Goal: Information Seeking & Learning: Check status

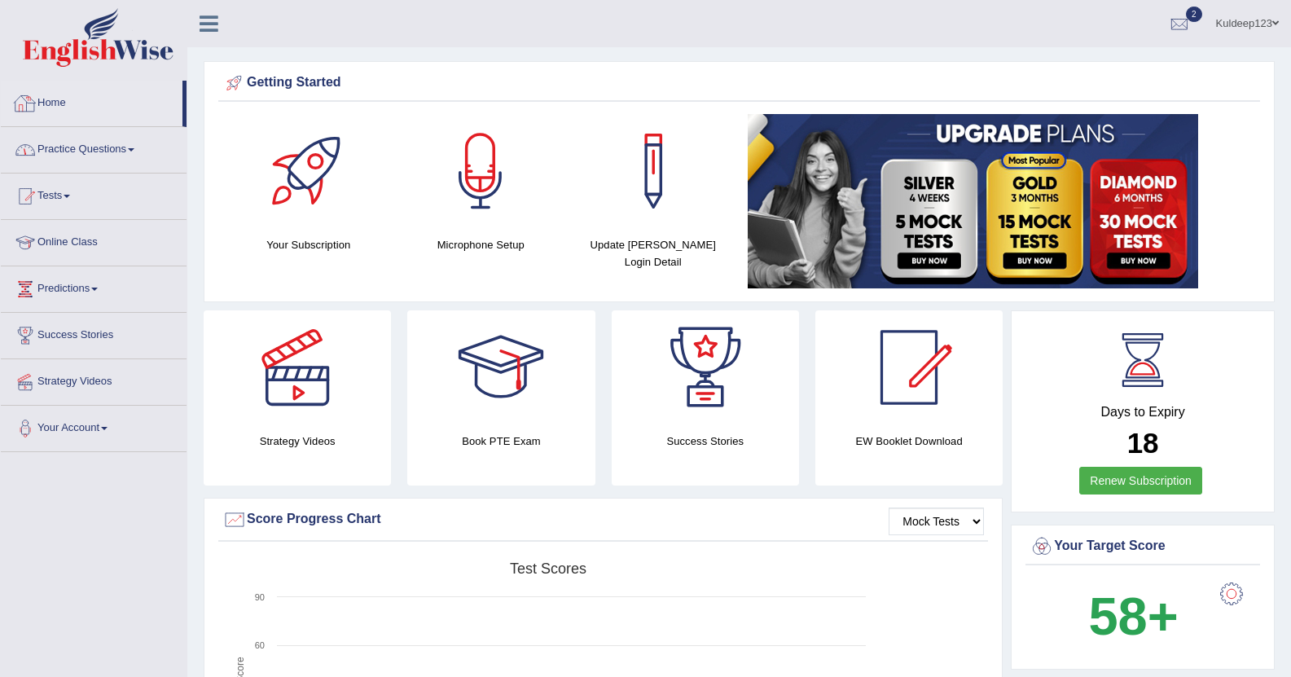
click at [111, 97] on link "Home" at bounding box center [92, 101] width 182 height 41
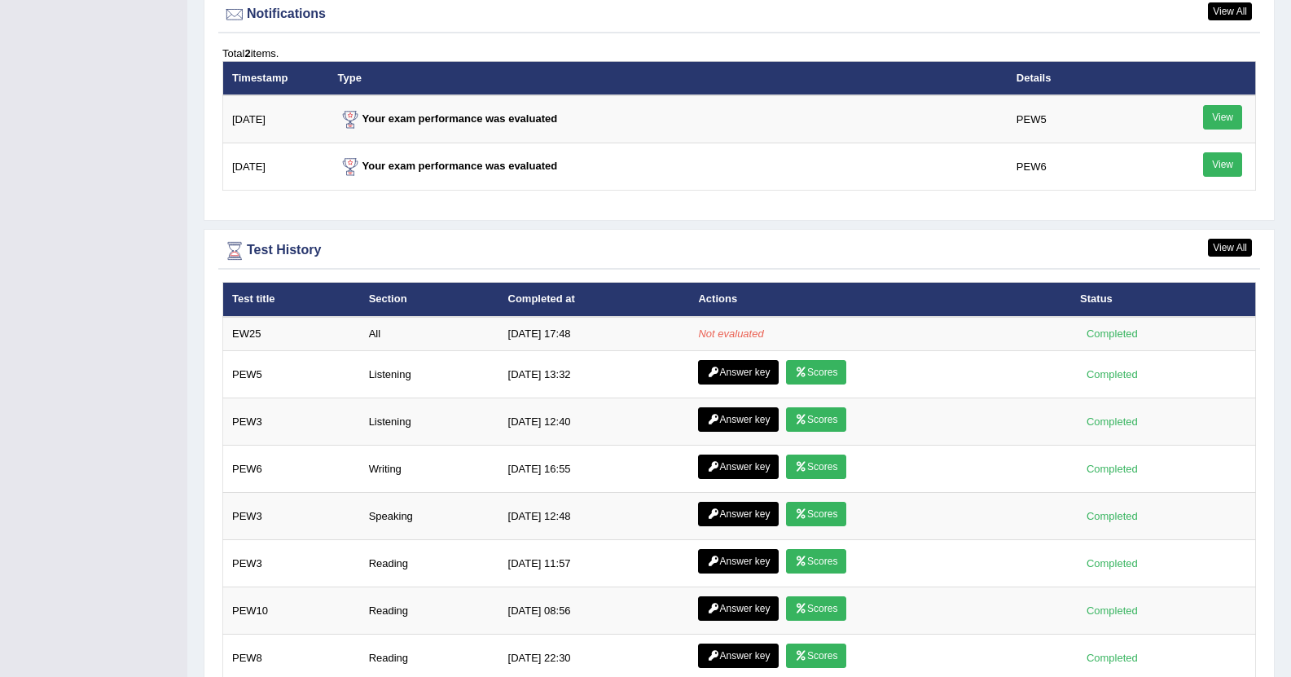
scroll to position [2020, 0]
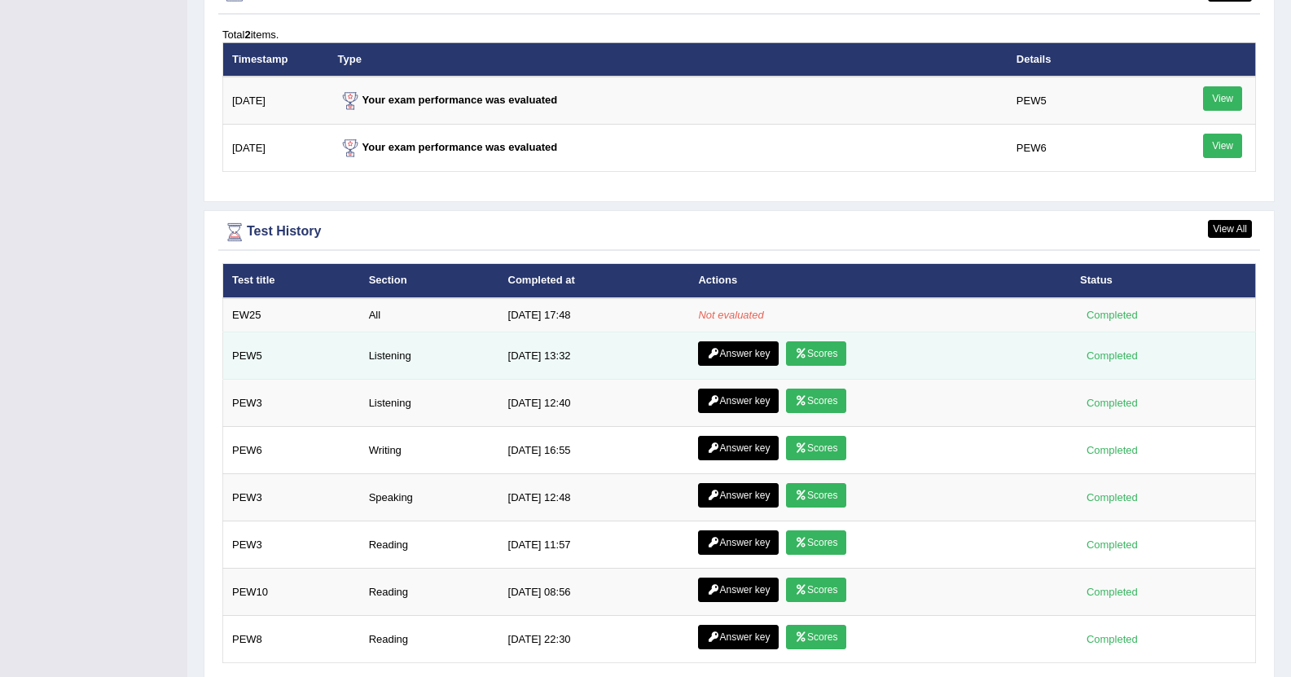
click at [806, 351] on link "Scores" at bounding box center [816, 353] width 60 height 24
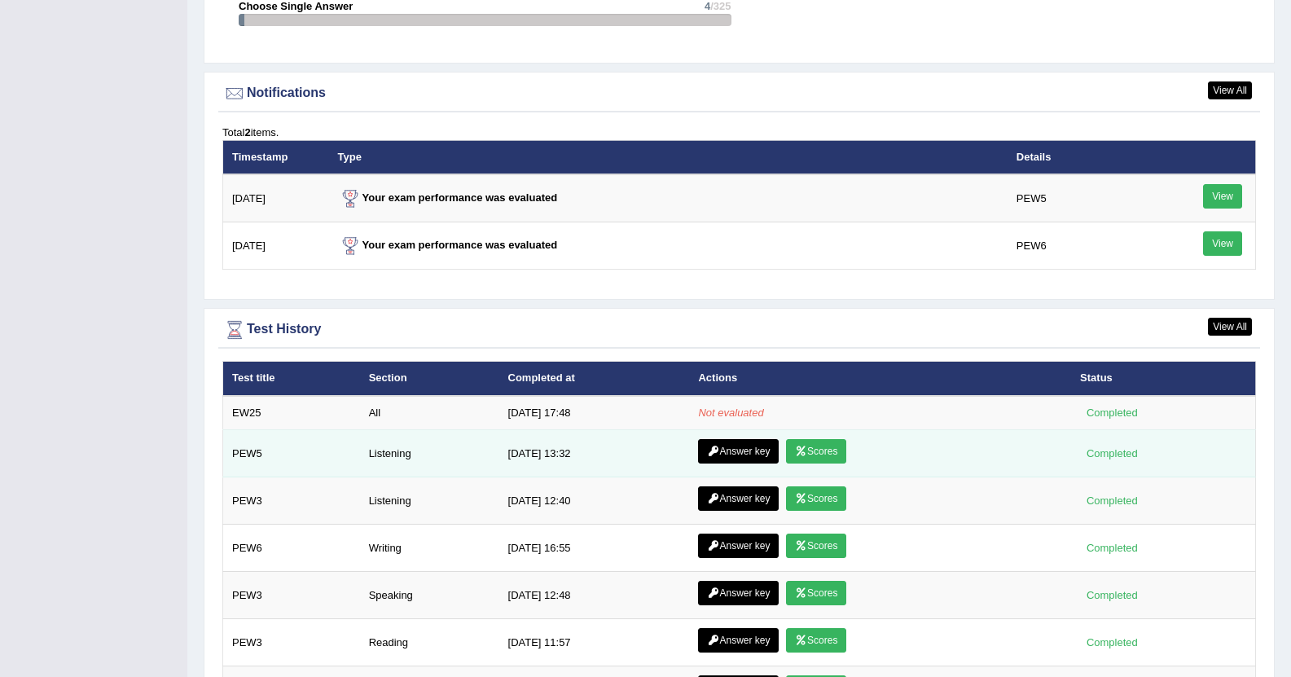
scroll to position [1889, 0]
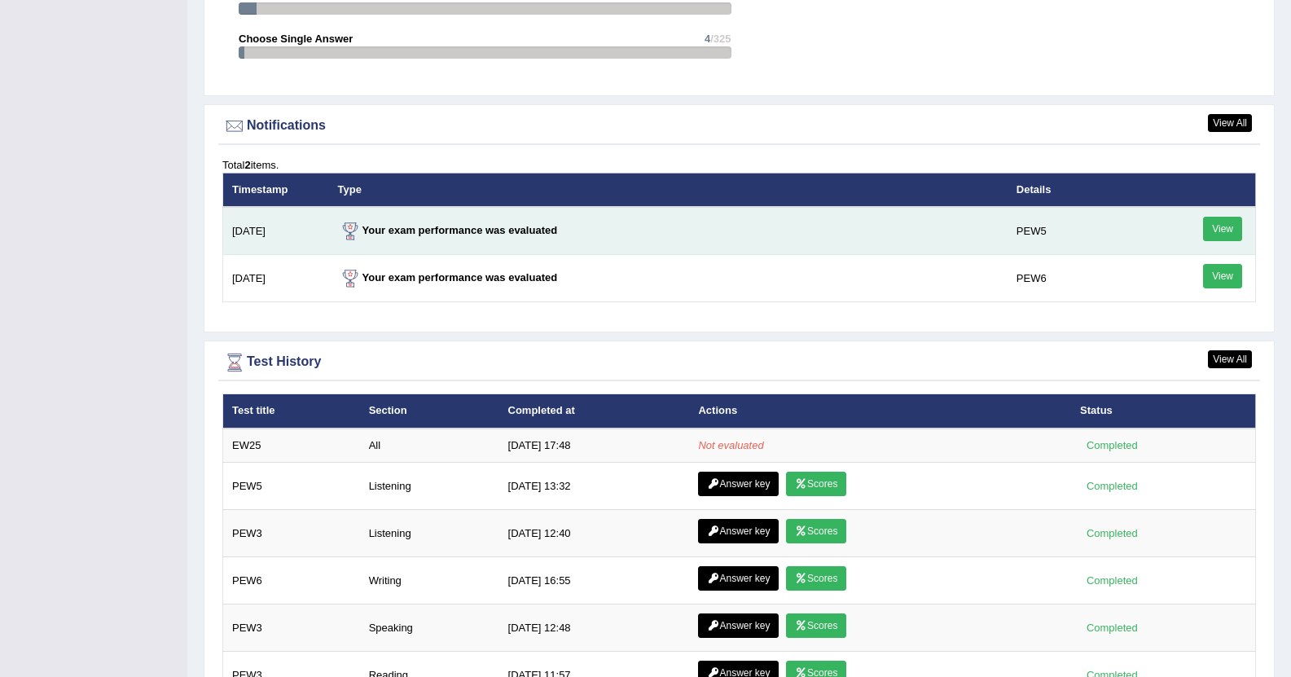
click at [1226, 229] on link "View" at bounding box center [1222, 229] width 39 height 24
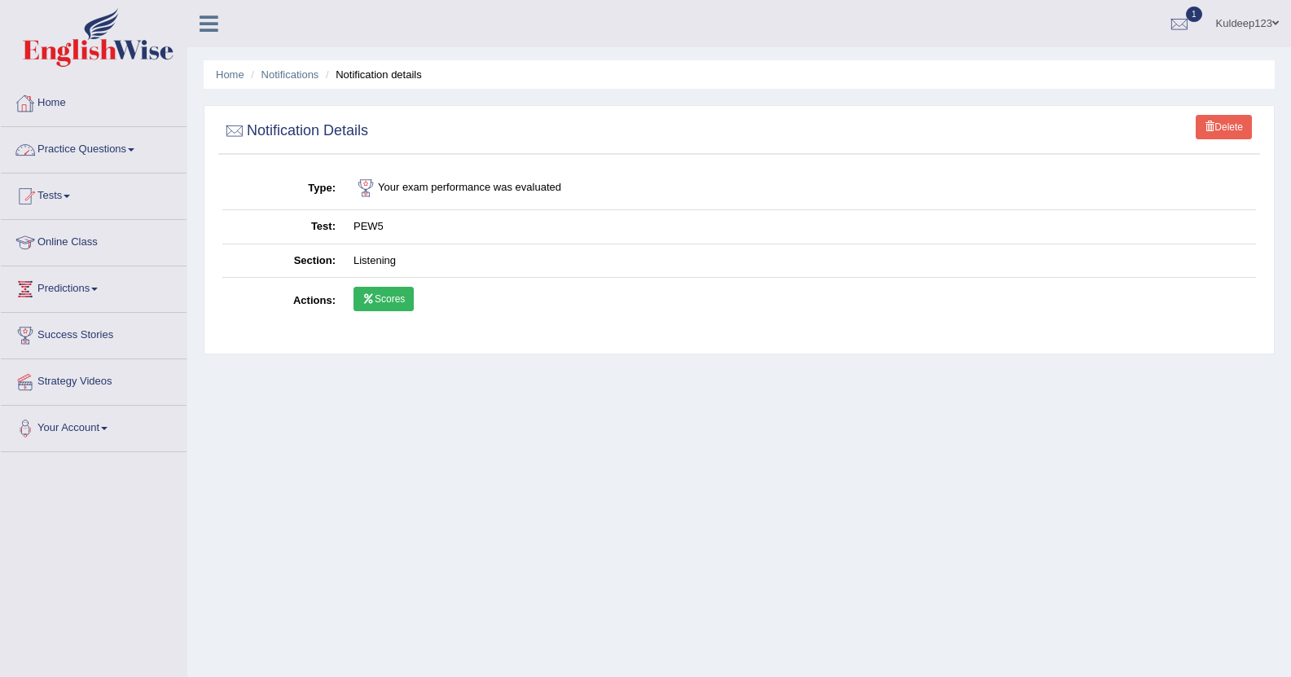
click at [156, 109] on link "Home" at bounding box center [94, 101] width 186 height 41
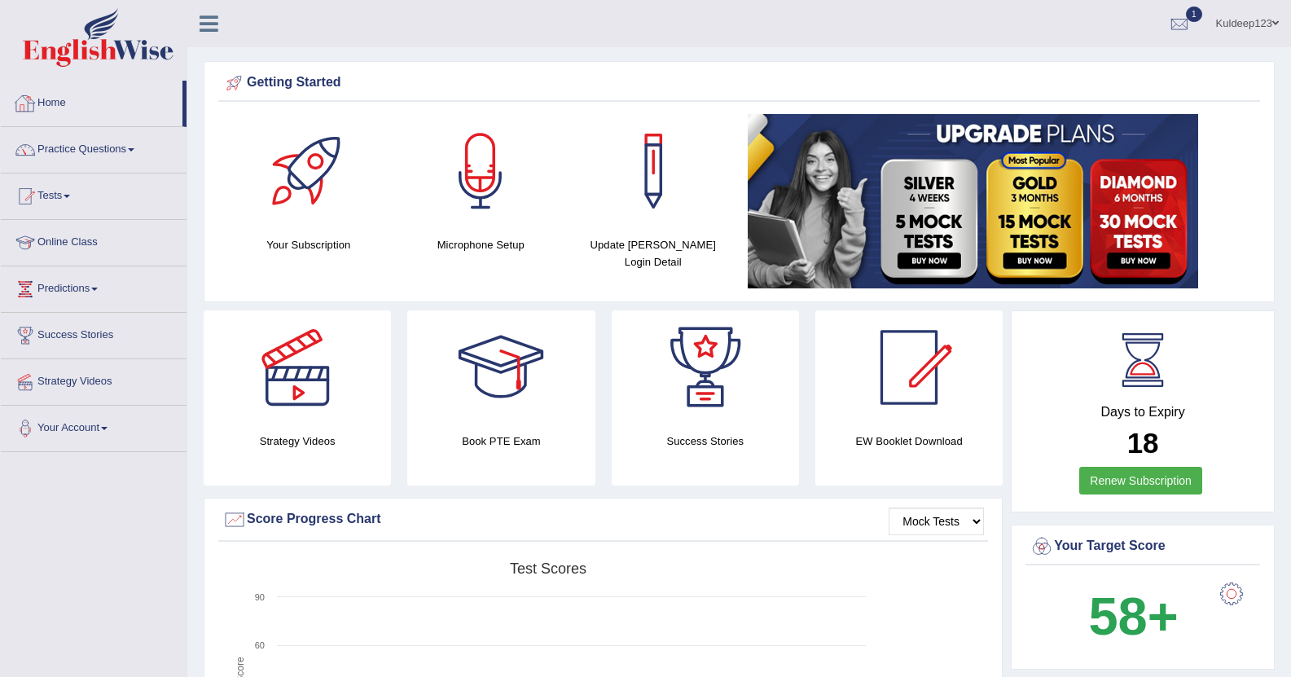
click at [62, 98] on link "Home" at bounding box center [92, 101] width 182 height 41
click at [134, 151] on link "Practice Questions" at bounding box center [94, 147] width 186 height 41
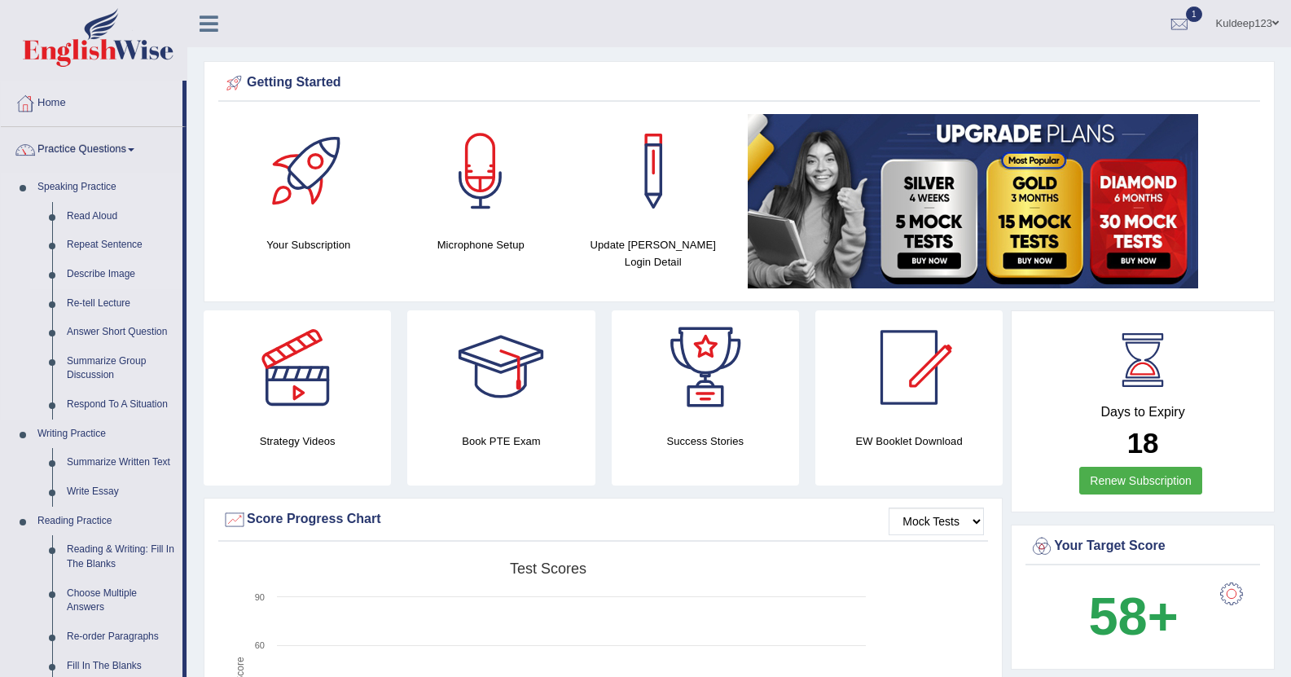
click at [120, 278] on link "Describe Image" at bounding box center [120, 274] width 123 height 29
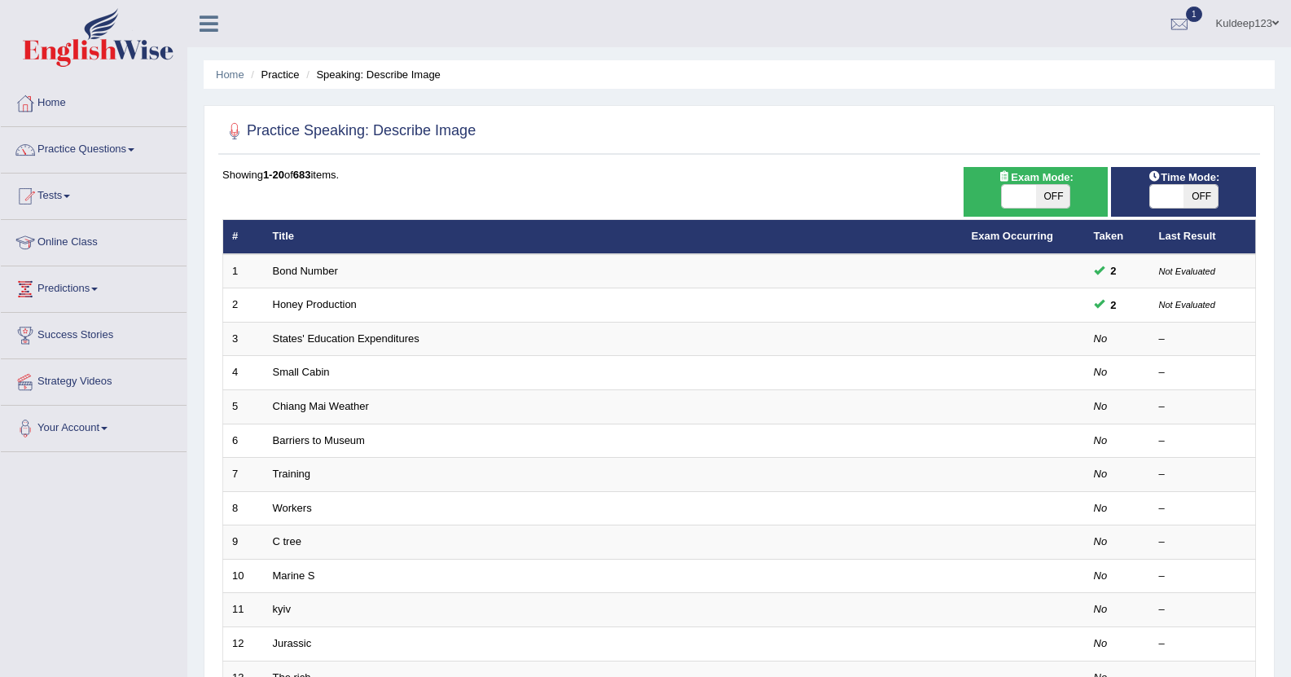
click at [1016, 193] on span at bounding box center [1019, 196] width 34 height 23
checkbox input "true"
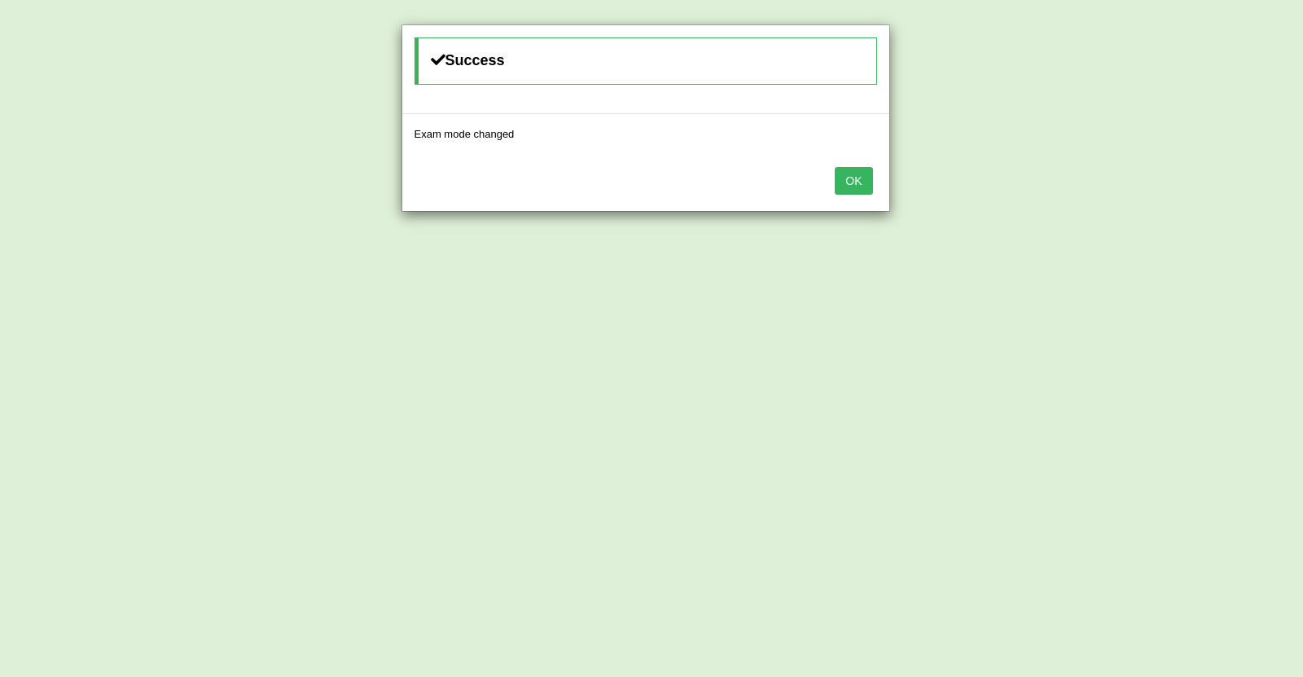
click at [853, 182] on button "OK" at bounding box center [853, 181] width 37 height 28
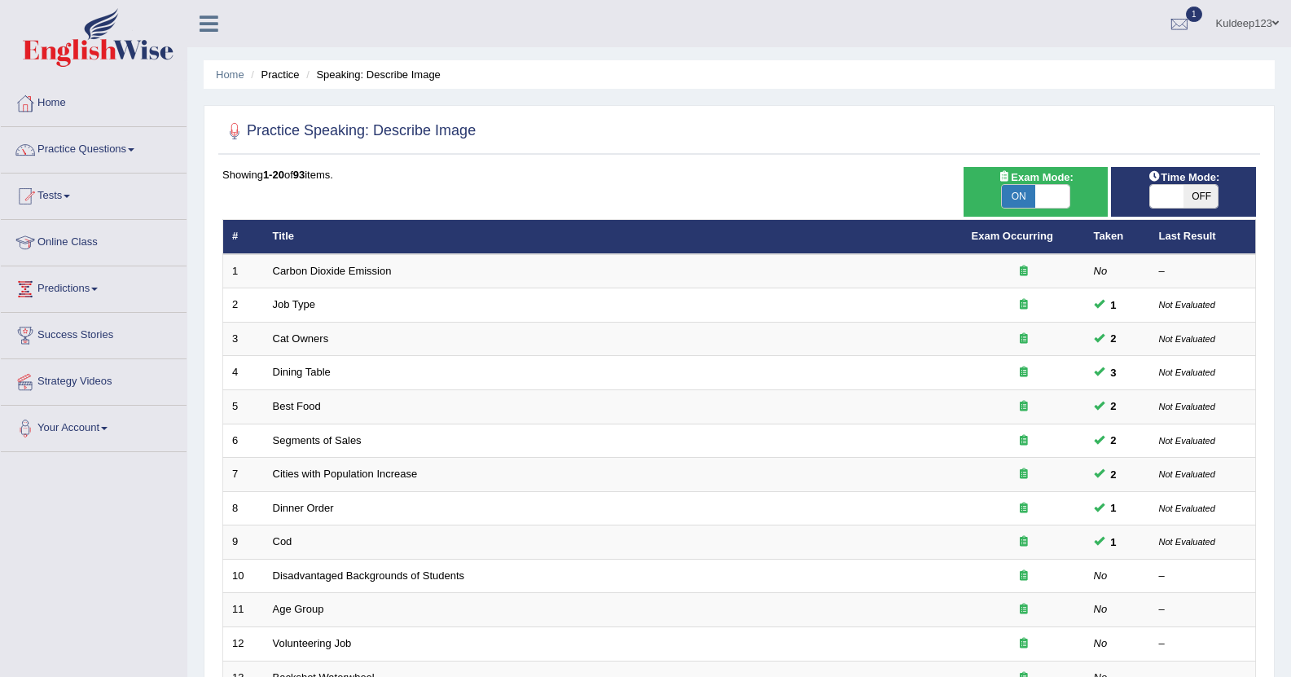
click at [1186, 196] on span "OFF" at bounding box center [1200, 196] width 34 height 23
checkbox input "true"
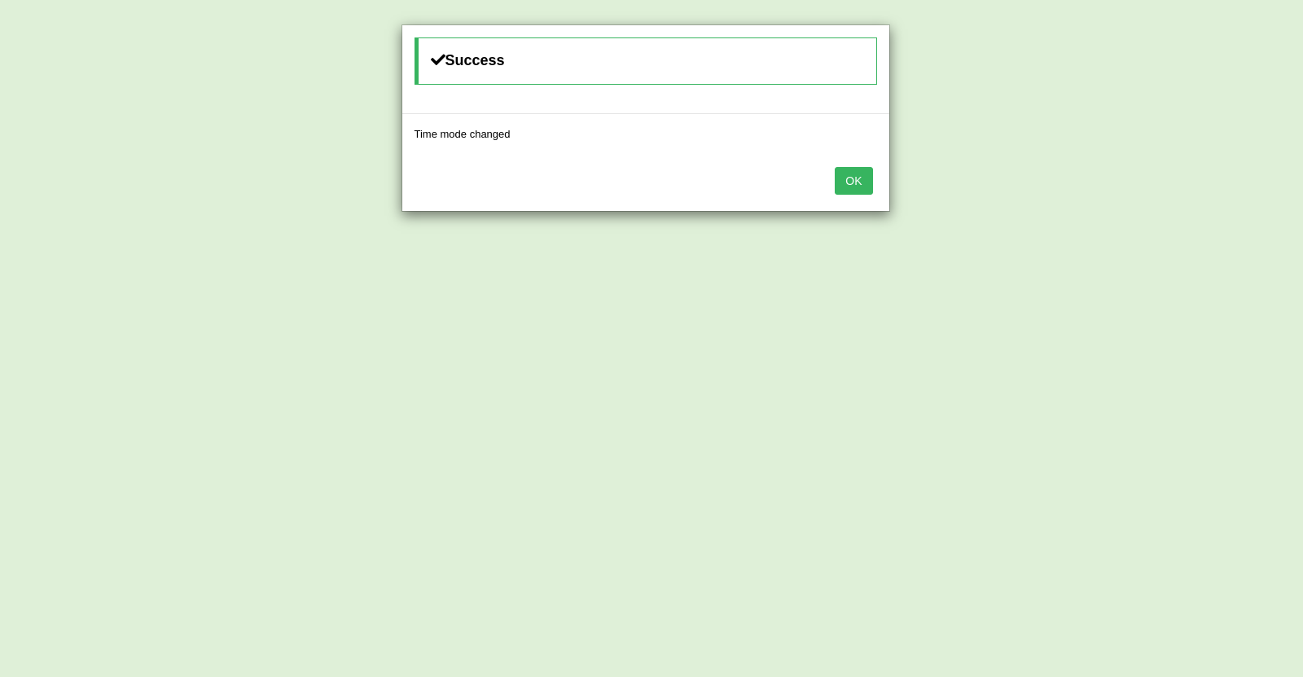
click at [865, 184] on button "OK" at bounding box center [853, 181] width 37 height 28
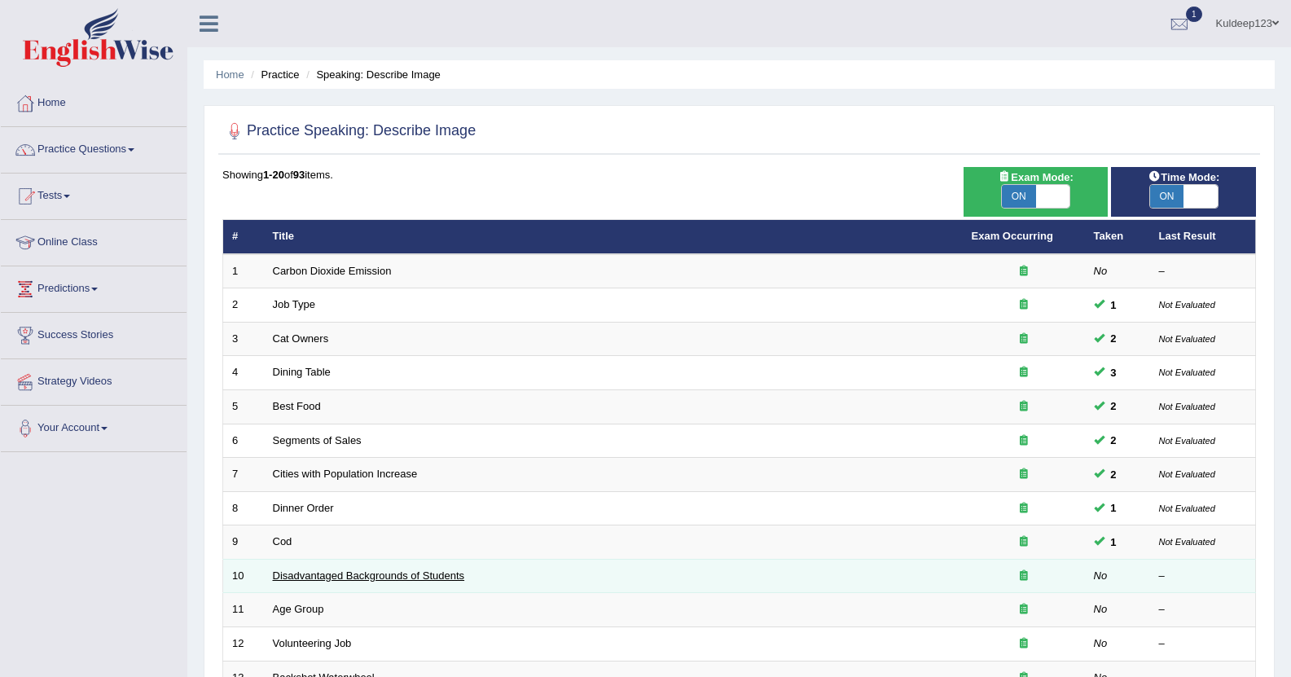
click at [371, 577] on link "Disadvantaged Backgrounds of Students" at bounding box center [369, 575] width 192 height 12
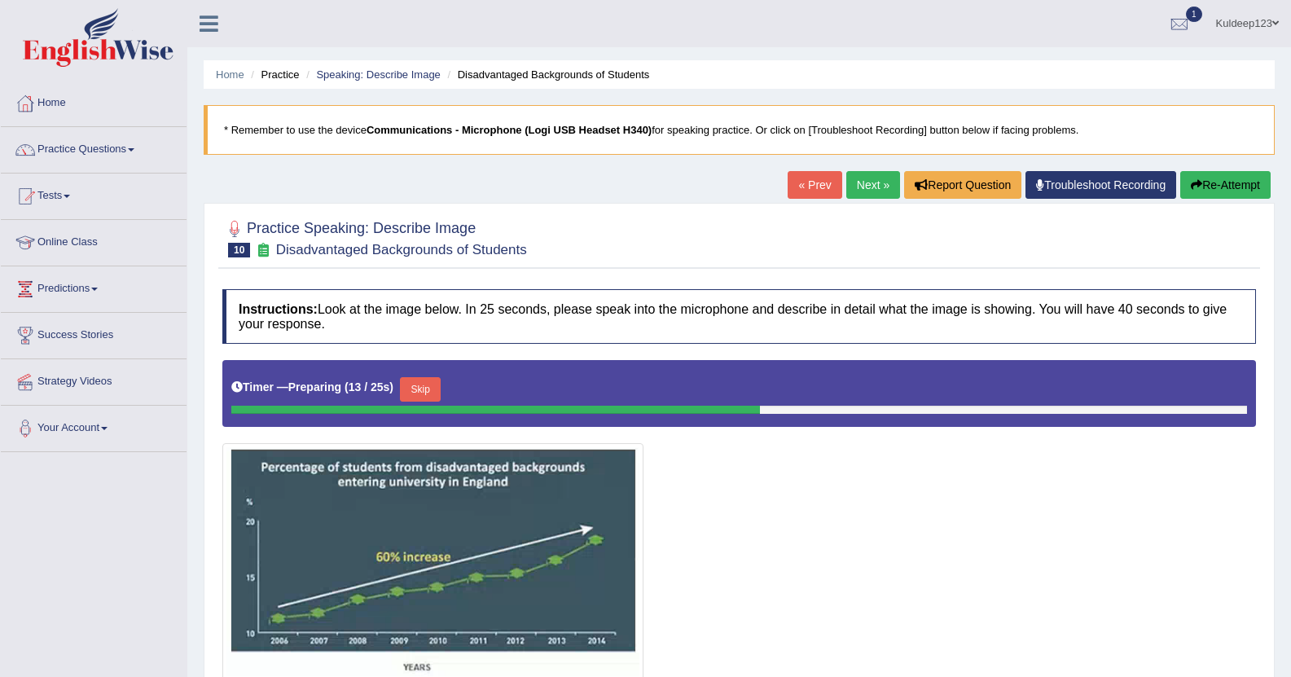
click at [92, 110] on link "Home" at bounding box center [94, 101] width 186 height 41
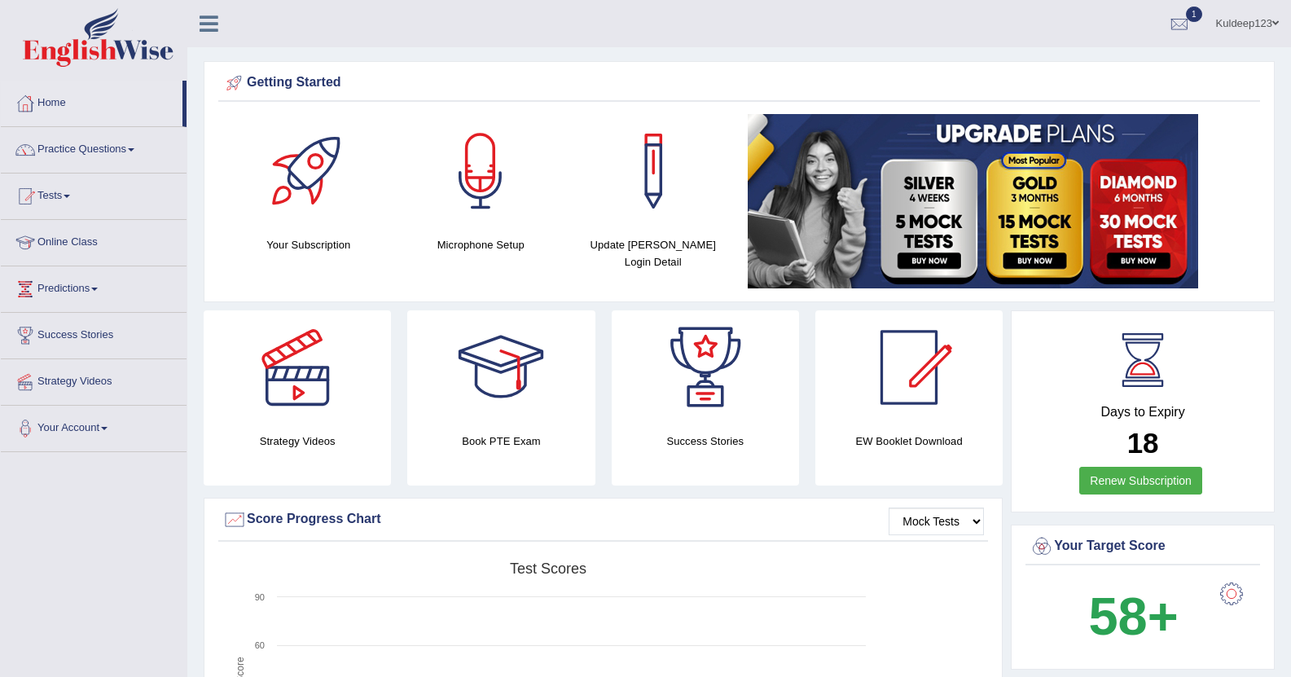
click at [107, 101] on link "Home" at bounding box center [92, 101] width 182 height 41
click at [118, 106] on link "Home" at bounding box center [92, 101] width 182 height 41
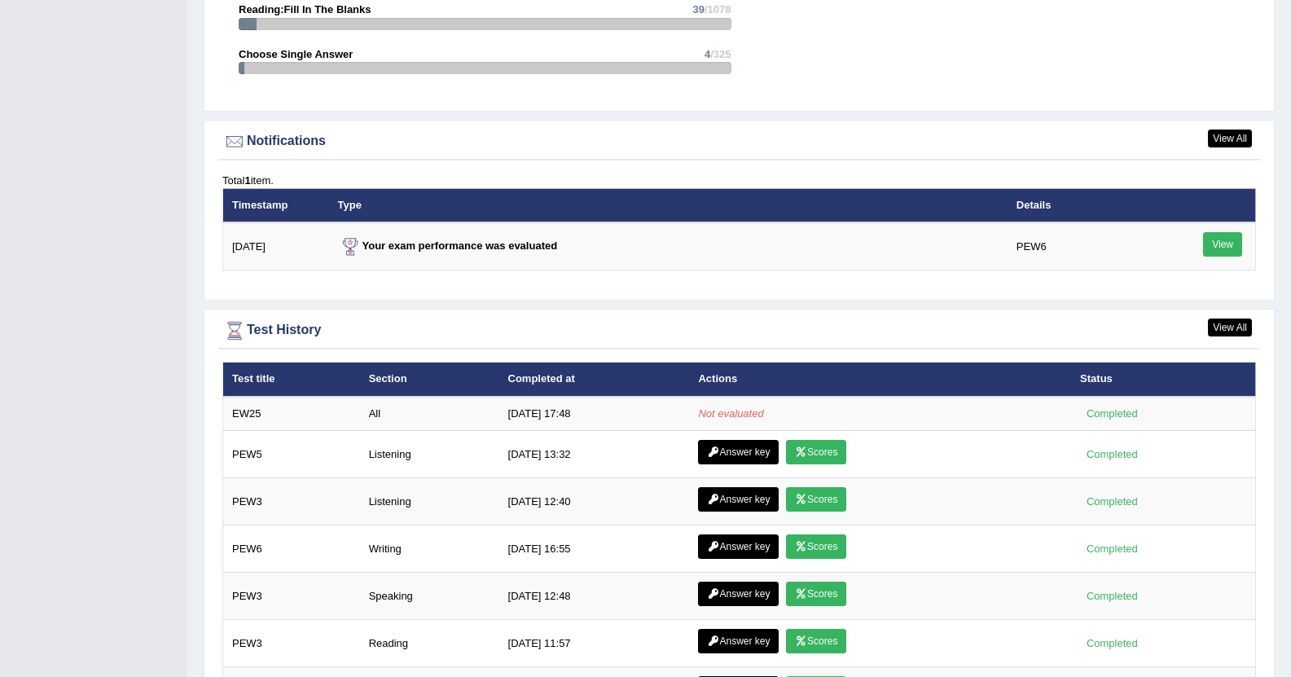
scroll to position [1875, 0]
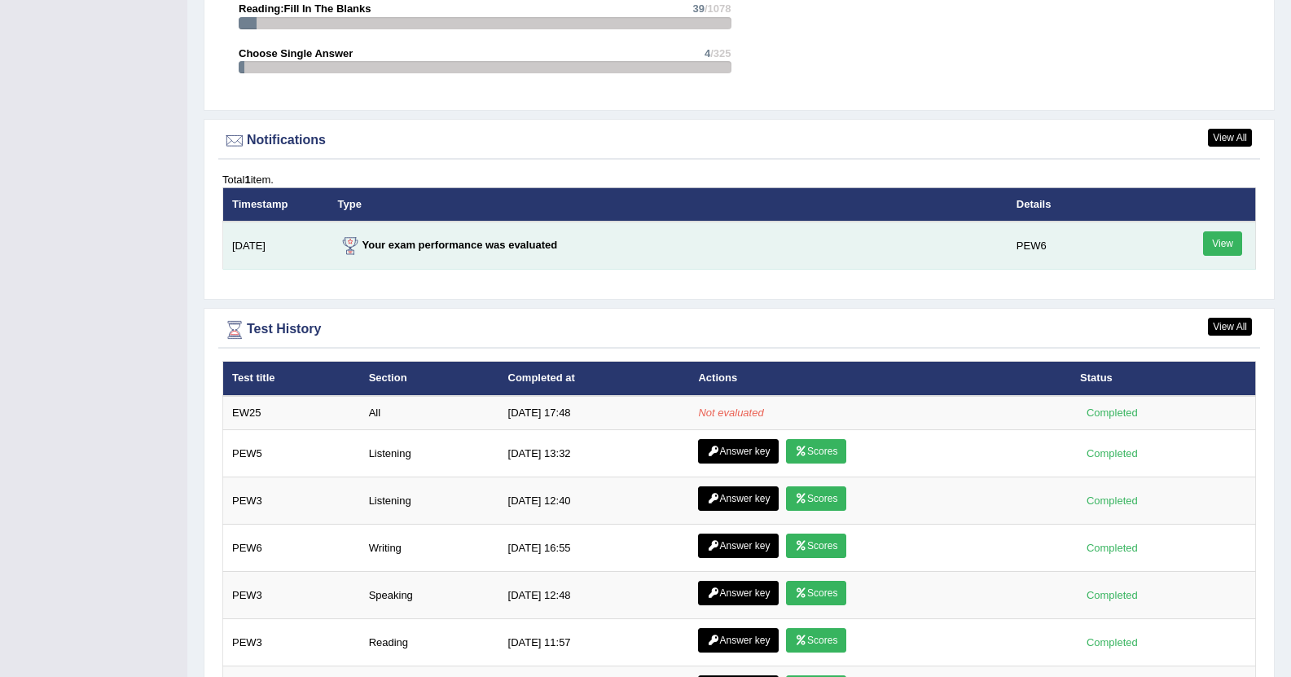
click at [735, 249] on td "Your exam performance was evaluated" at bounding box center [668, 246] width 678 height 48
click at [1208, 245] on link "View" at bounding box center [1222, 243] width 39 height 24
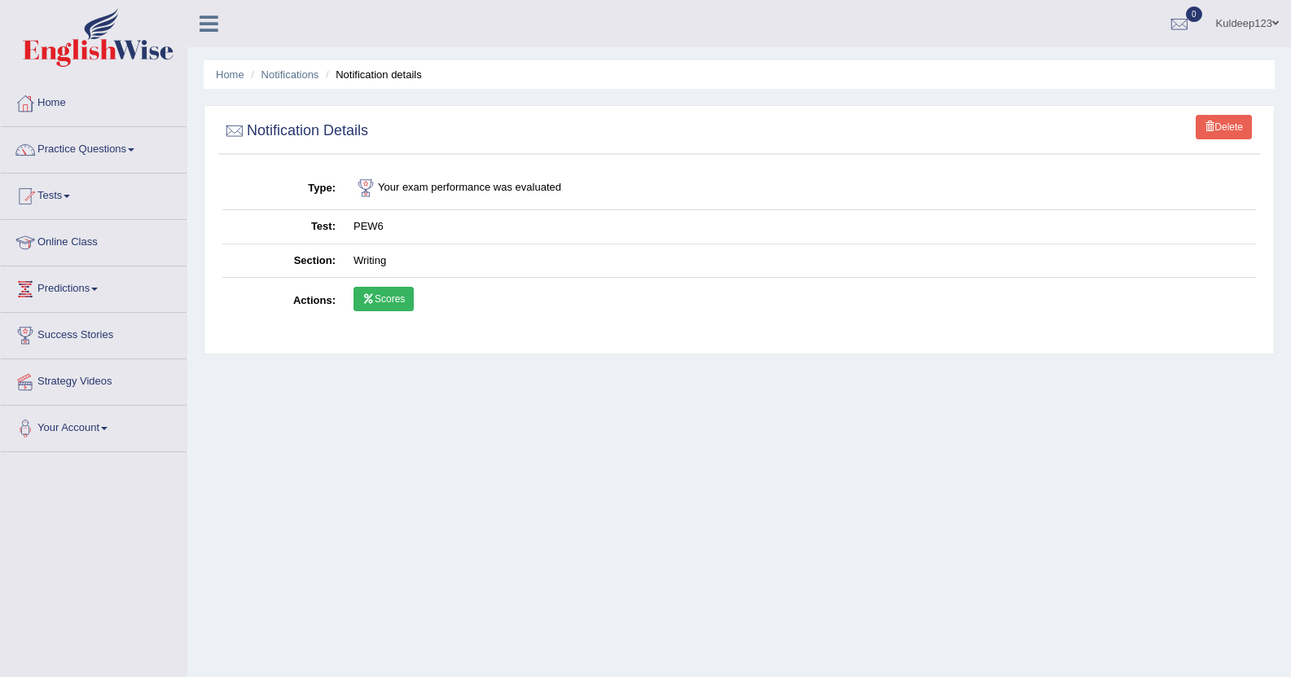
click at [375, 297] on link "Scores" at bounding box center [383, 299] width 60 height 24
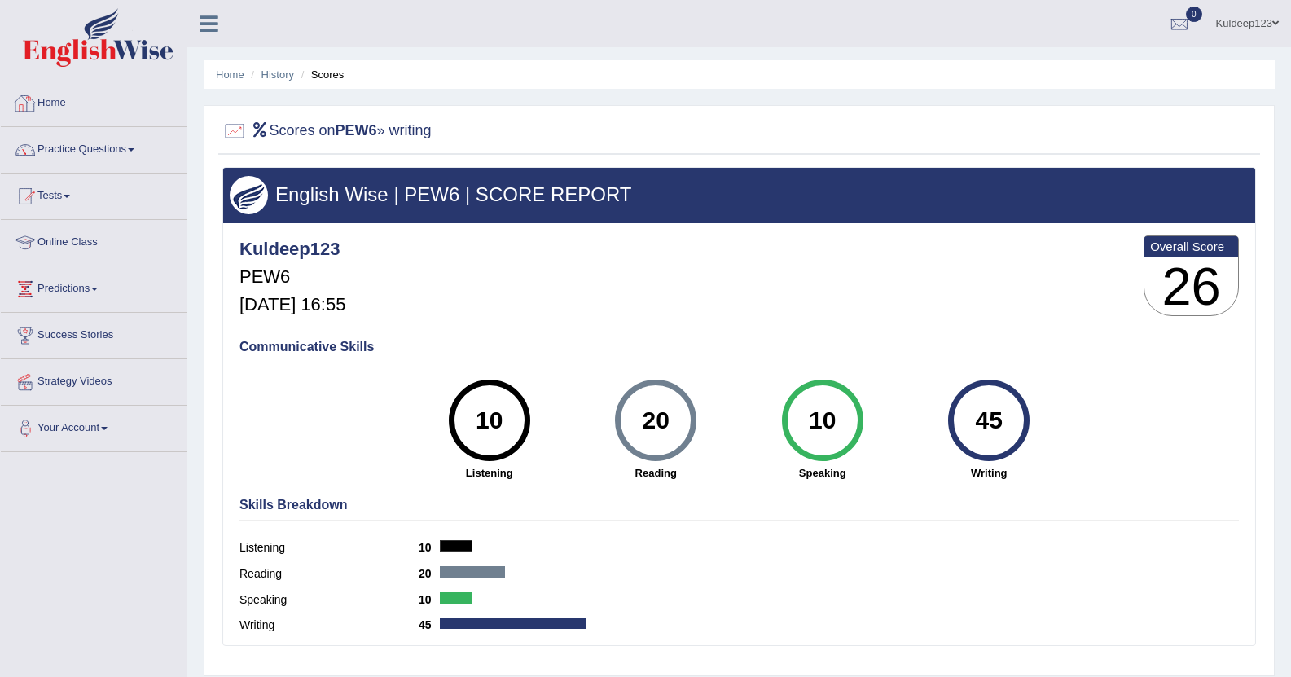
click at [155, 100] on link "Home" at bounding box center [94, 101] width 186 height 41
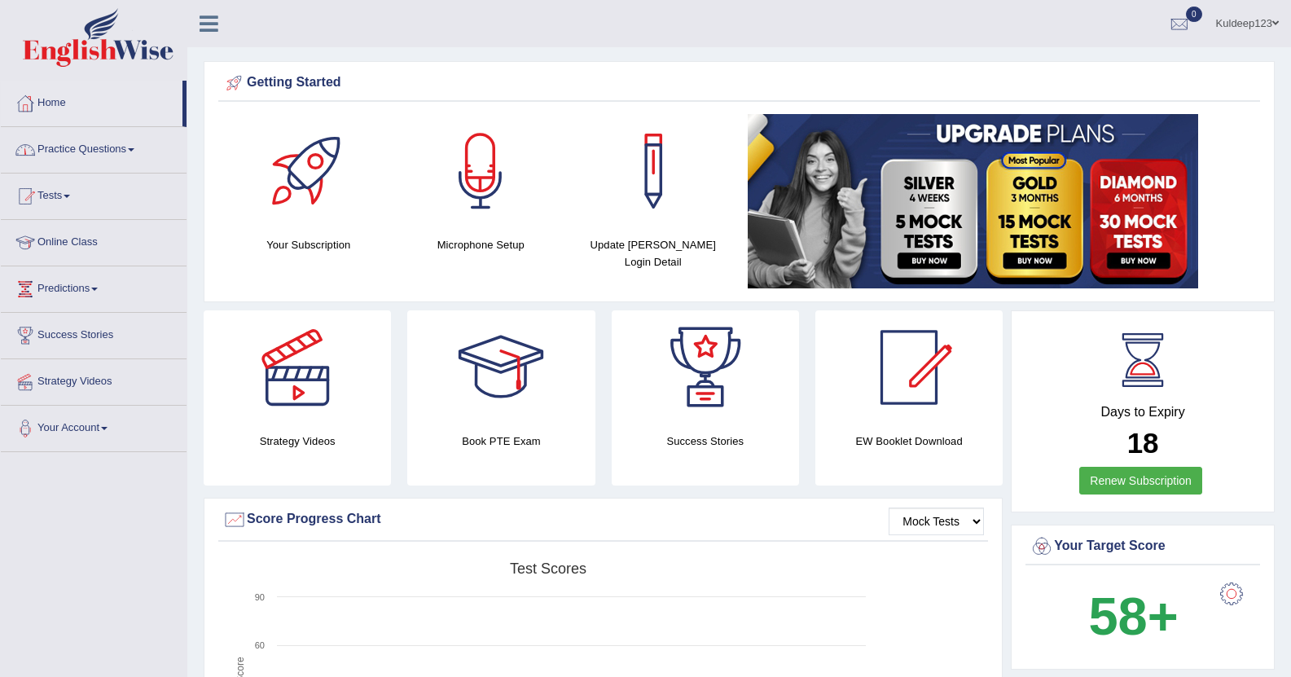
click at [135, 114] on link "Home" at bounding box center [92, 101] width 182 height 41
click at [138, 112] on link "Home" at bounding box center [92, 101] width 182 height 41
click at [256, 201] on div at bounding box center [309, 171] width 114 height 114
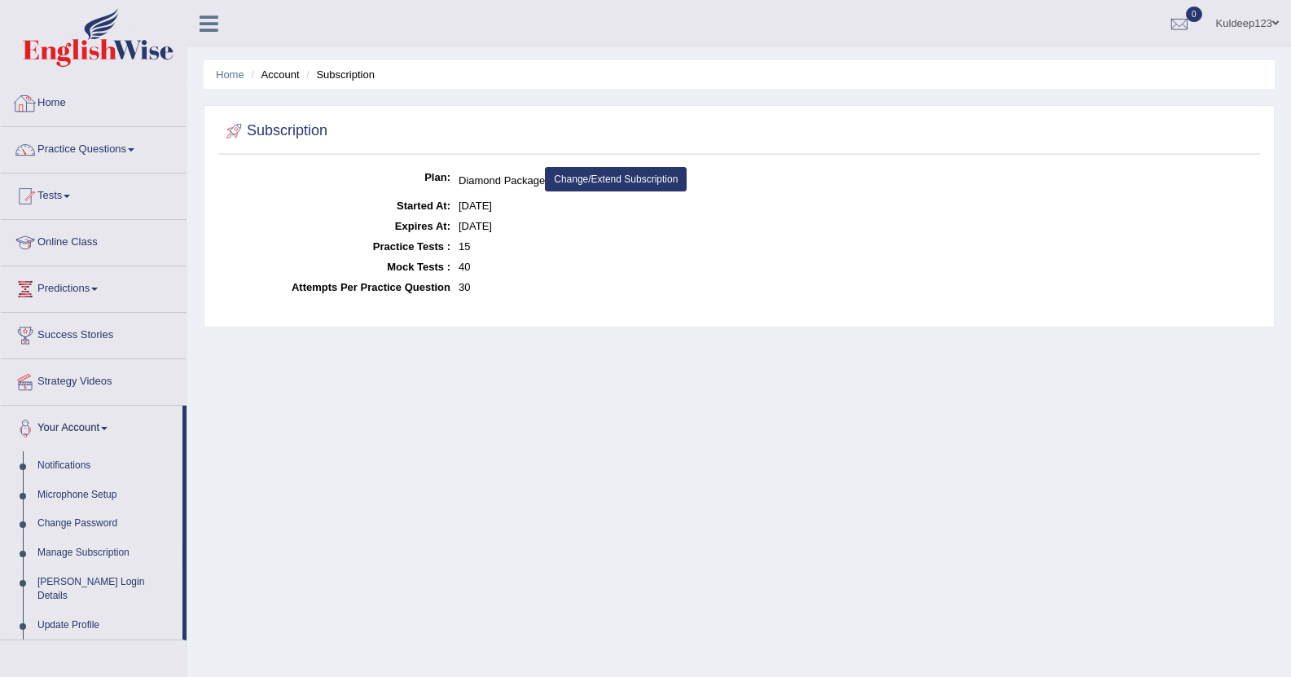
click at [181, 83] on link "Home" at bounding box center [94, 101] width 186 height 41
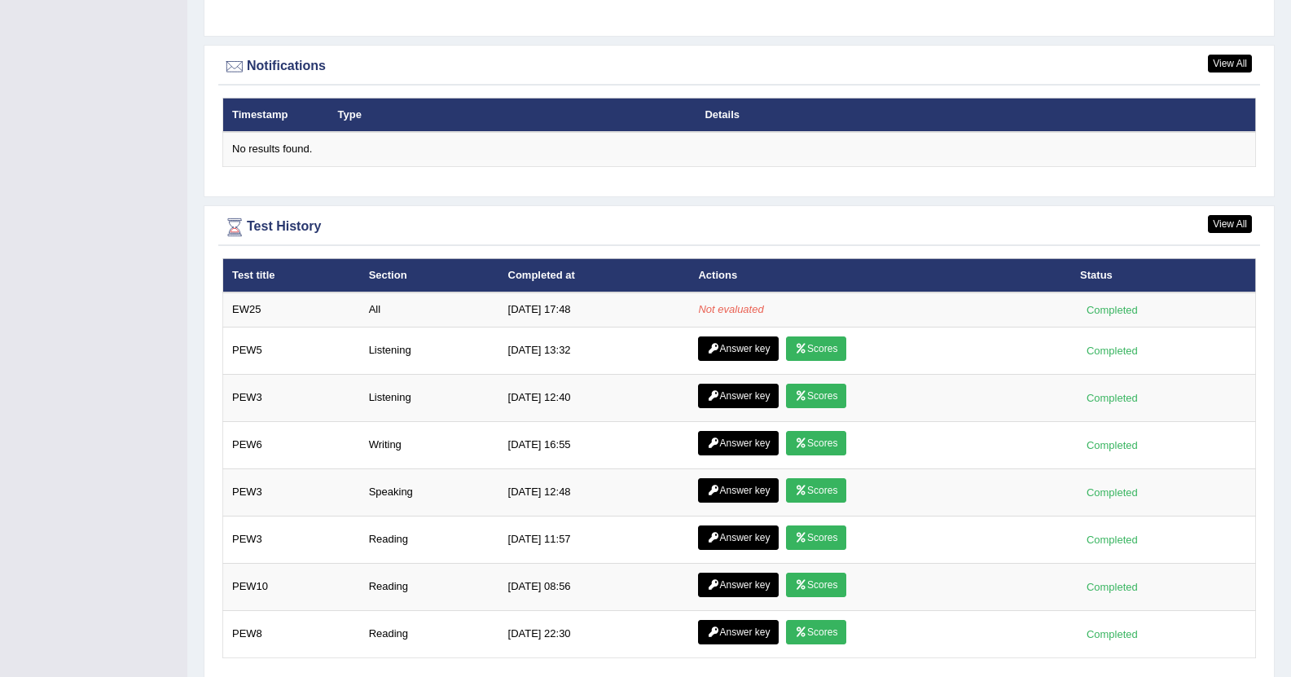
scroll to position [2009, 0]
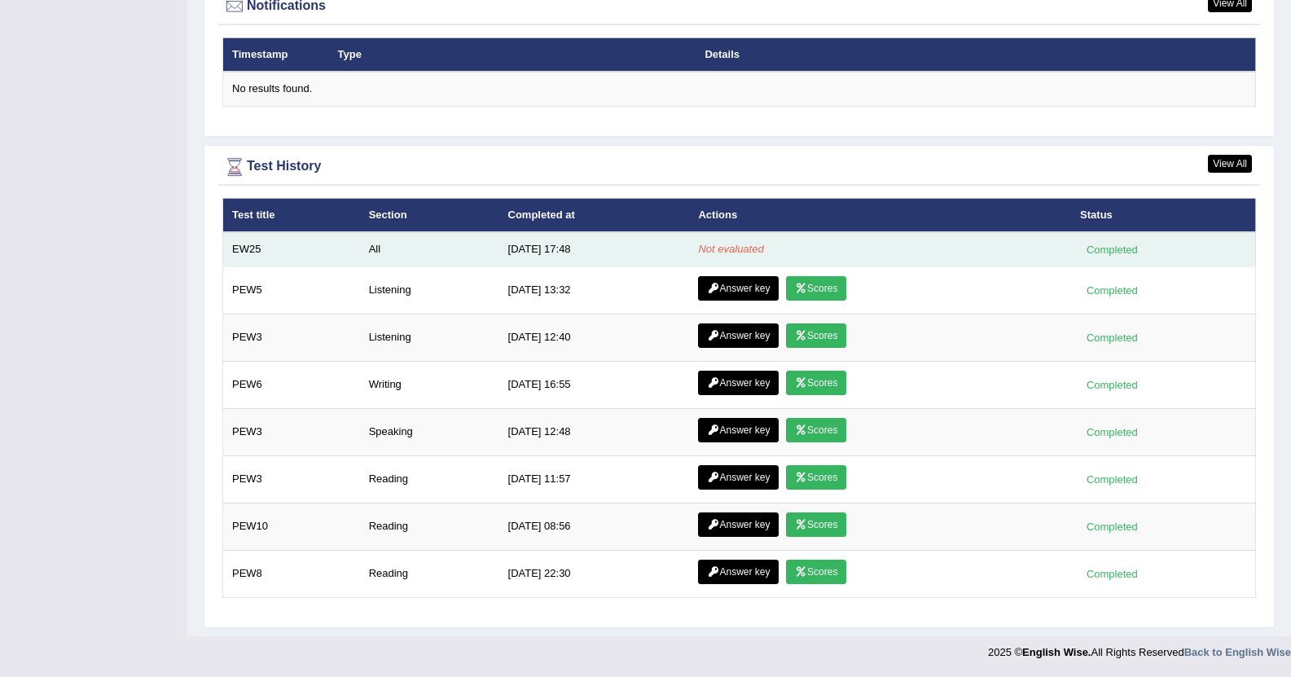
click at [643, 253] on td "8/13/25 17:48" at bounding box center [594, 249] width 191 height 34
click at [701, 251] on em "Not evaluated" at bounding box center [730, 249] width 65 height 12
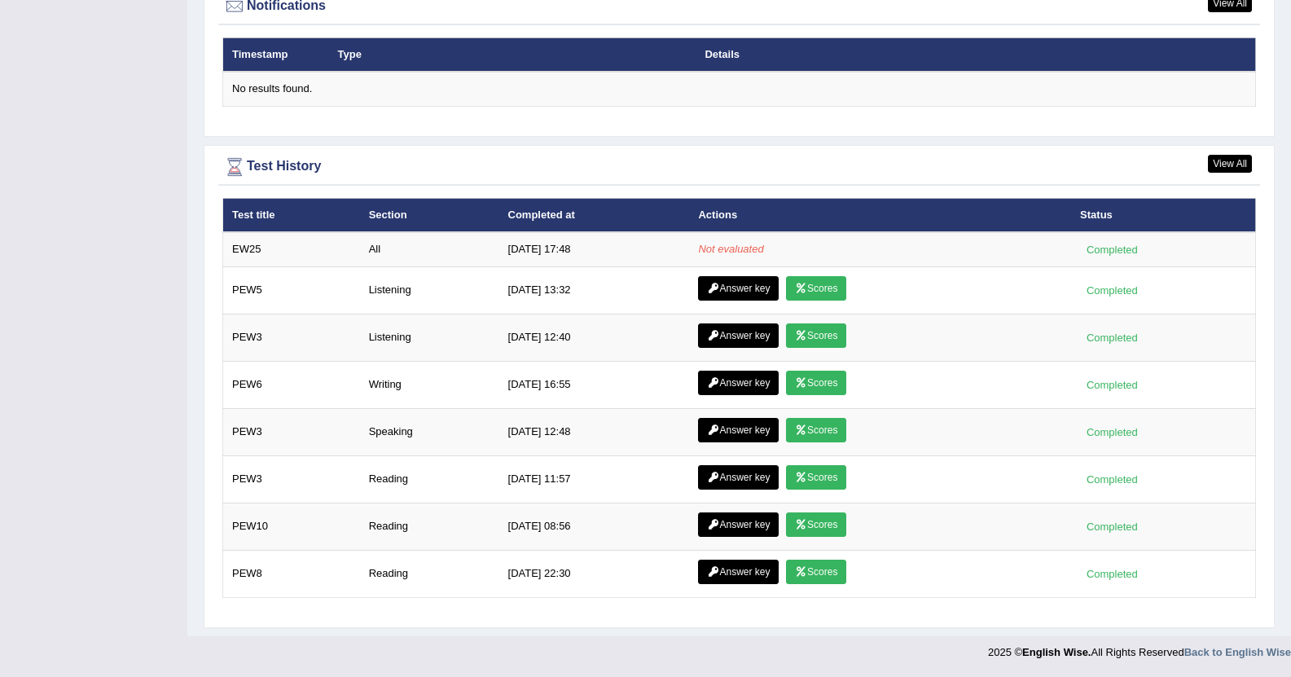
click at [487, 160] on div "Test History" at bounding box center [738, 167] width 1033 height 24
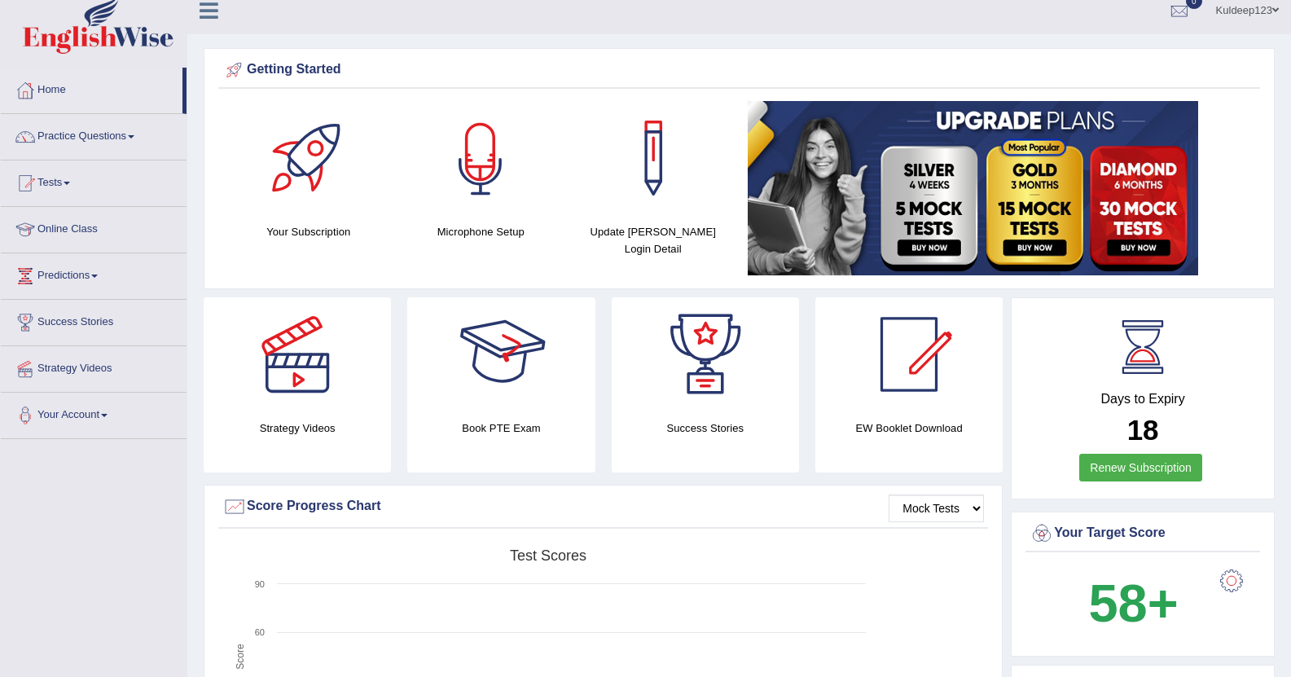
scroll to position [0, 0]
